Goal: Navigation & Orientation: Find specific page/section

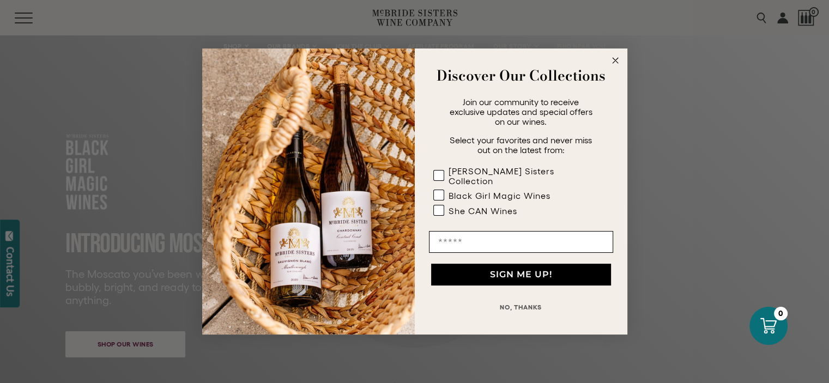
click at [611, 66] on circle "Close dialog" at bounding box center [615, 60] width 13 height 13
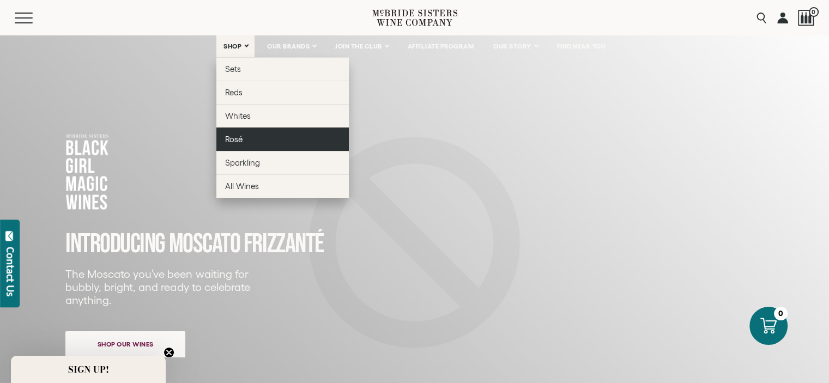
click at [240, 141] on span "Rosé" at bounding box center [233, 139] width 17 height 9
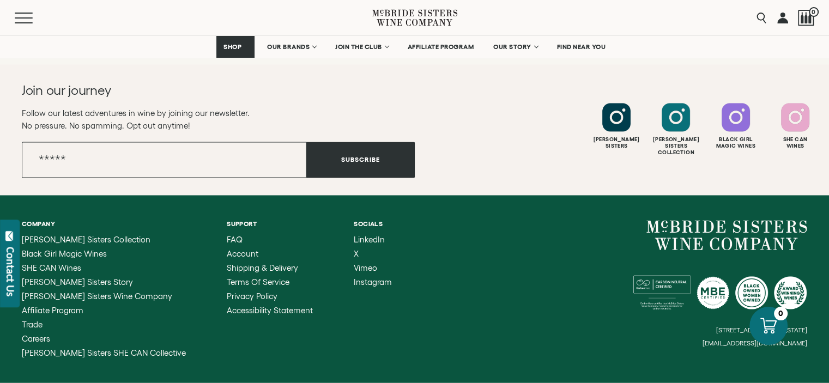
scroll to position [1417, 0]
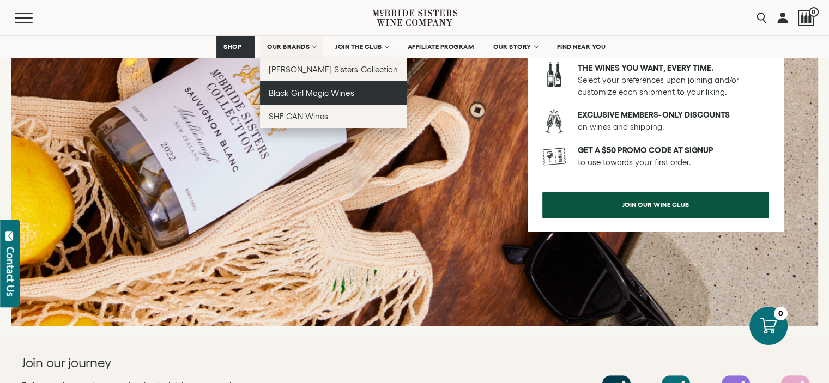
click at [318, 97] on span "Black Girl Magic Wines" at bounding box center [311, 92] width 85 height 9
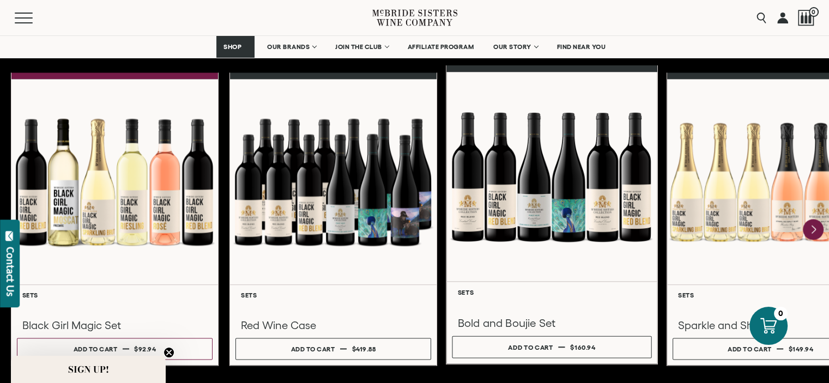
scroll to position [1580, 0]
